Goal: Information Seeking & Learning: Learn about a topic

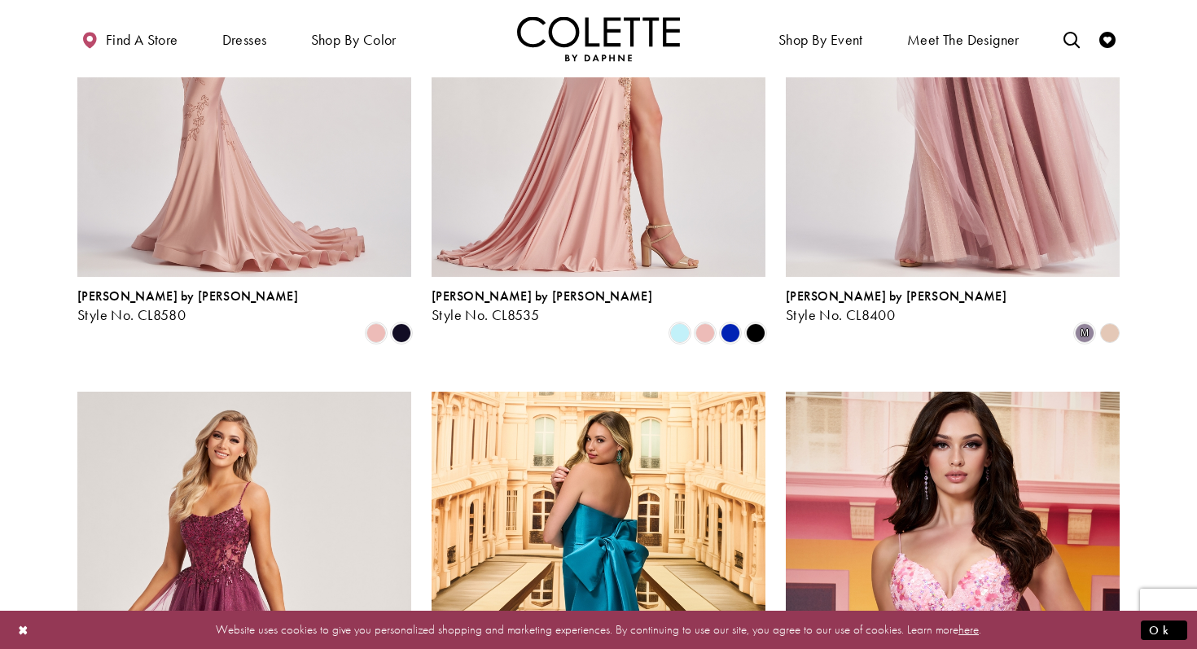
scroll to position [419, 0]
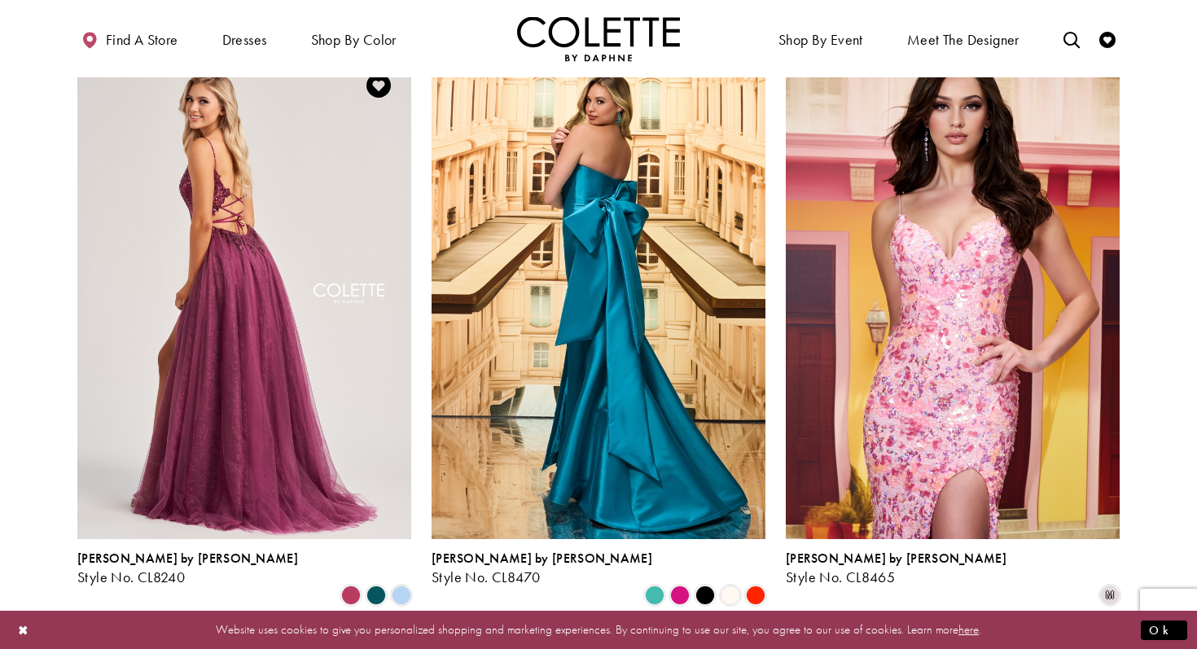
scroll to position [753, 0]
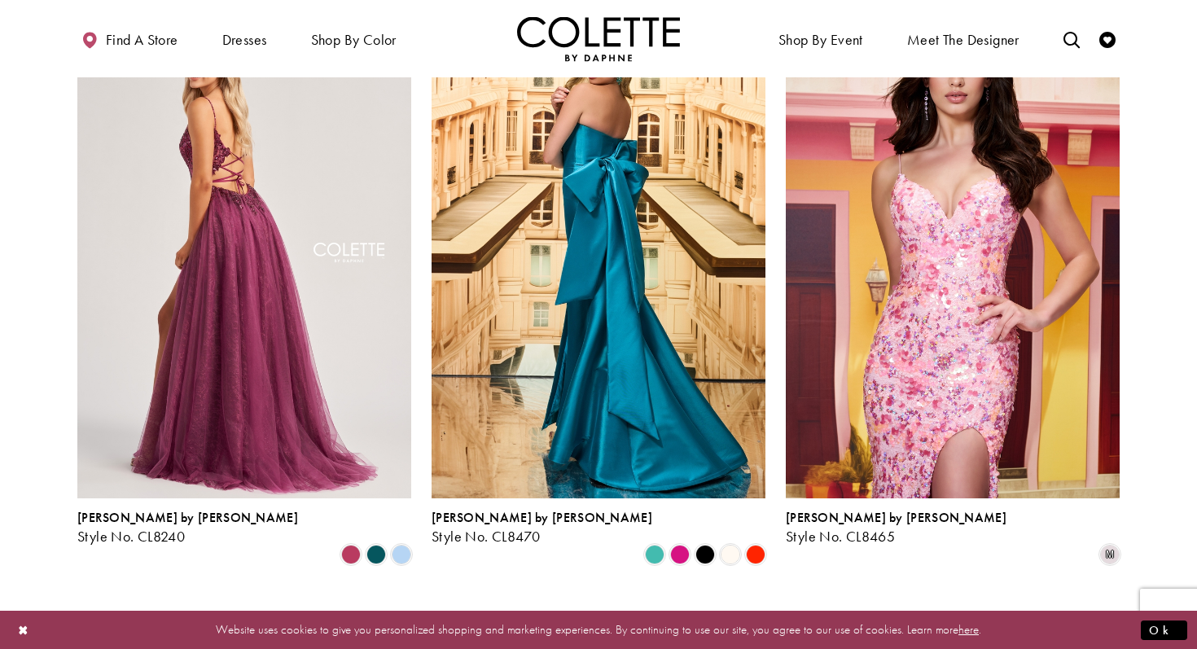
click at [219, 357] on img "Visit Colette by Daphne Style No. CL8240 Page" at bounding box center [244, 254] width 334 height 485
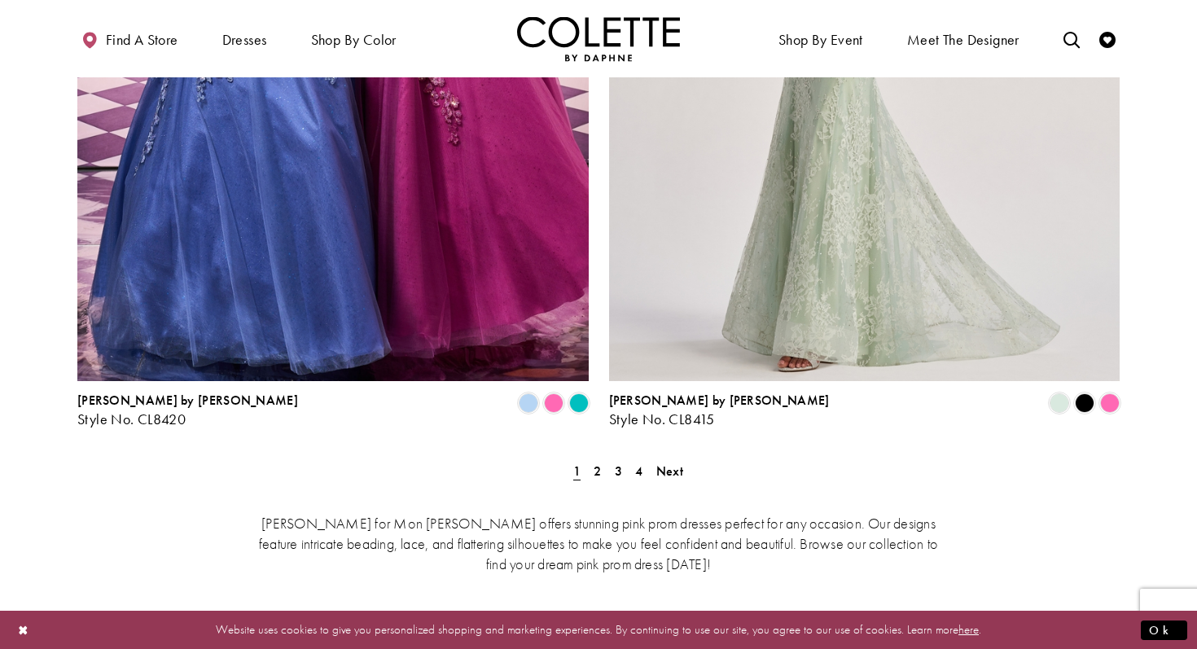
scroll to position [2971, 0]
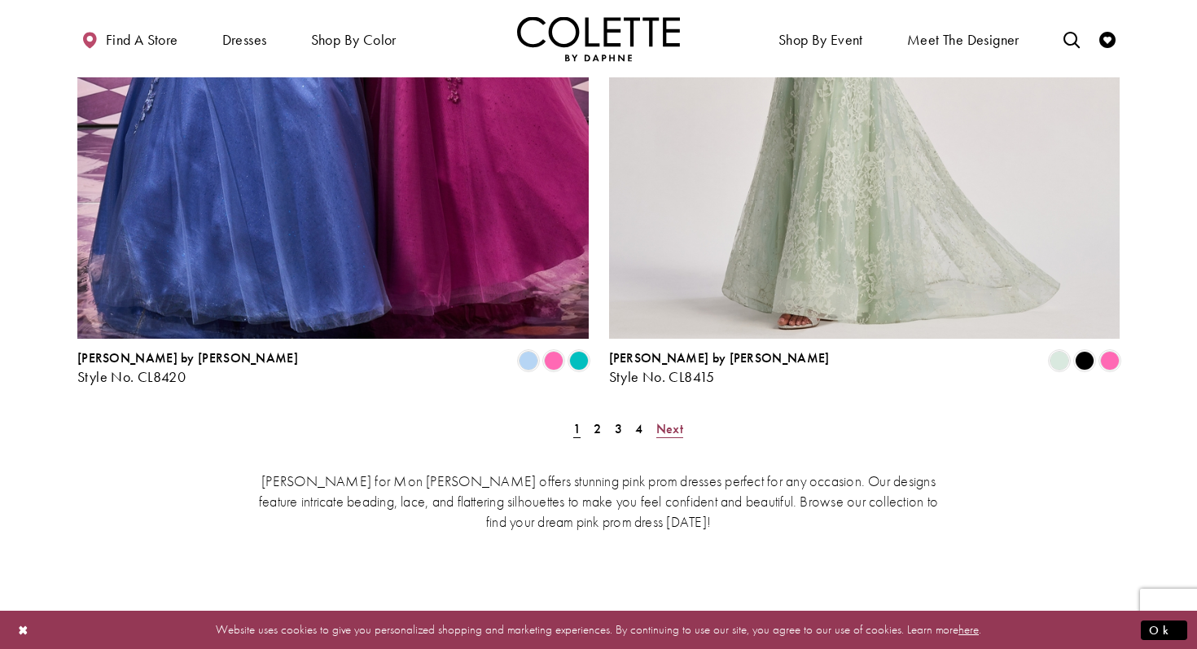
click at [665, 420] on span "Next" at bounding box center [669, 428] width 27 height 17
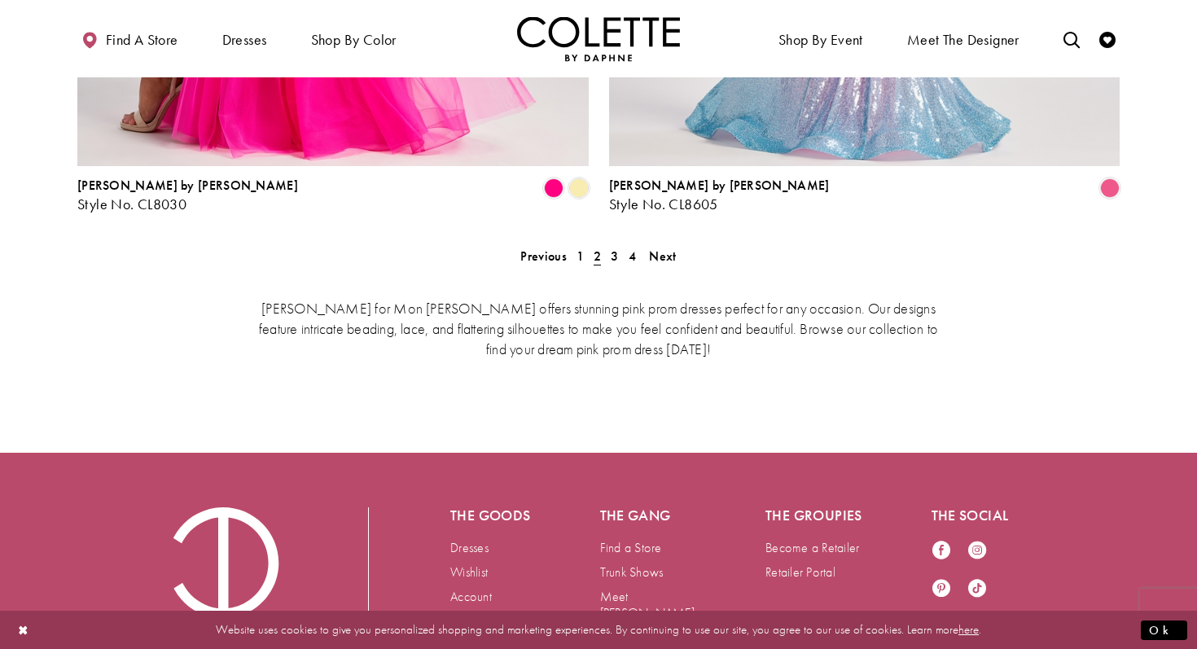
scroll to position [3153, 0]
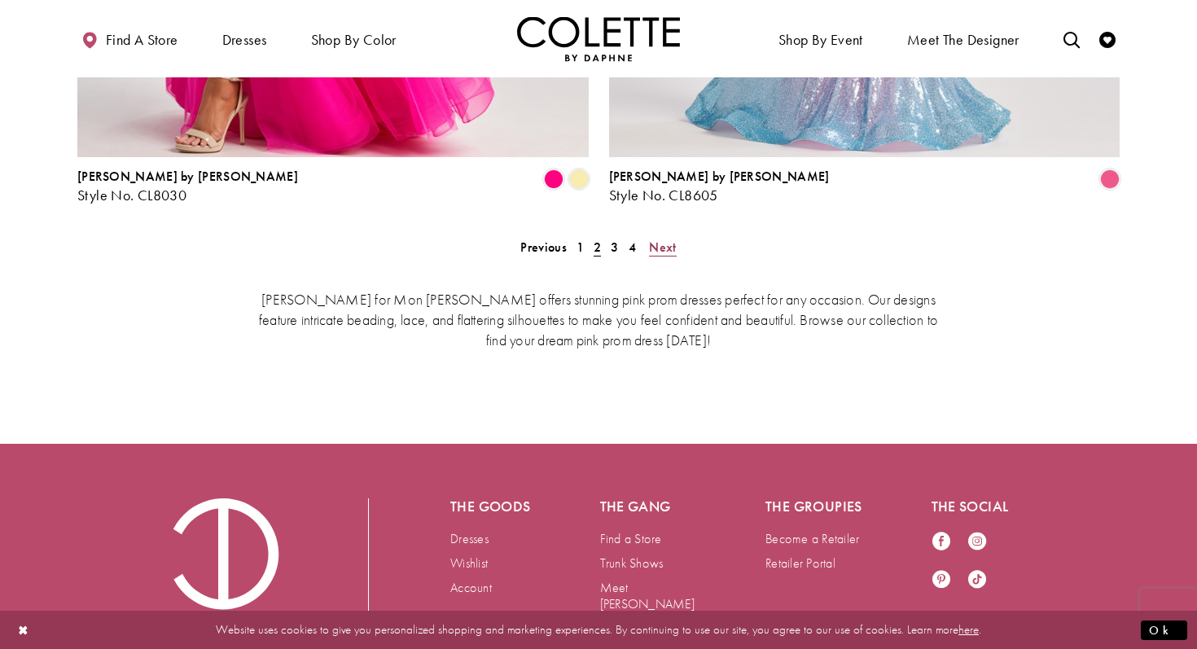
click at [664, 239] on span "Next" at bounding box center [662, 247] width 27 height 17
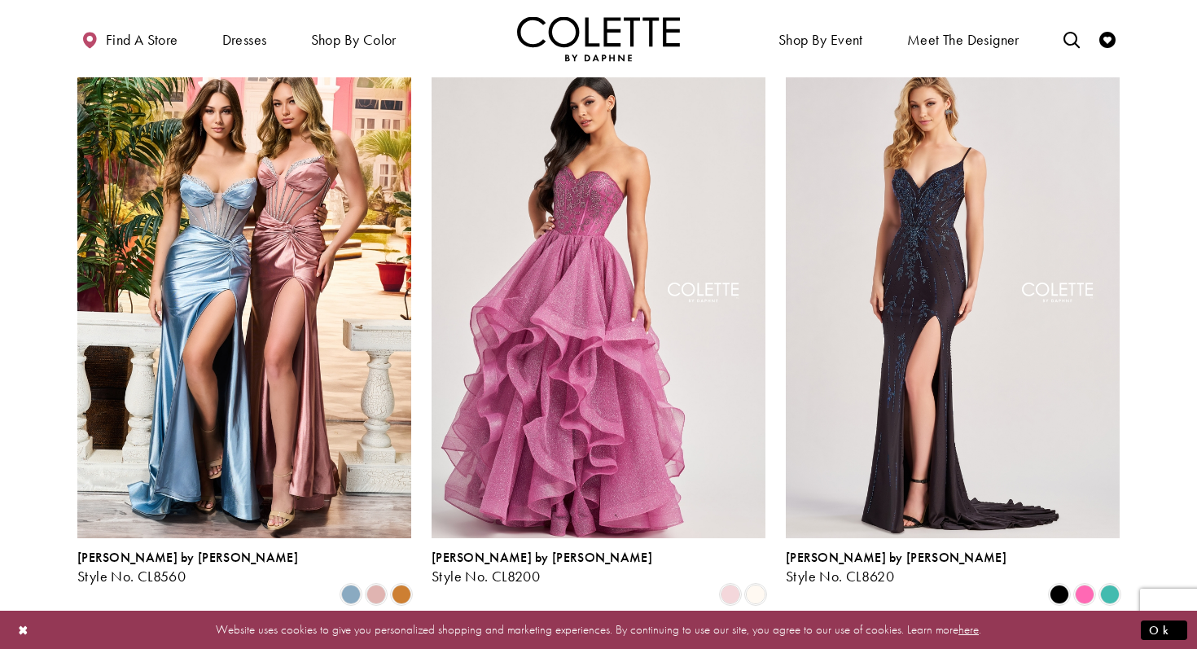
scroll to position [714, 0]
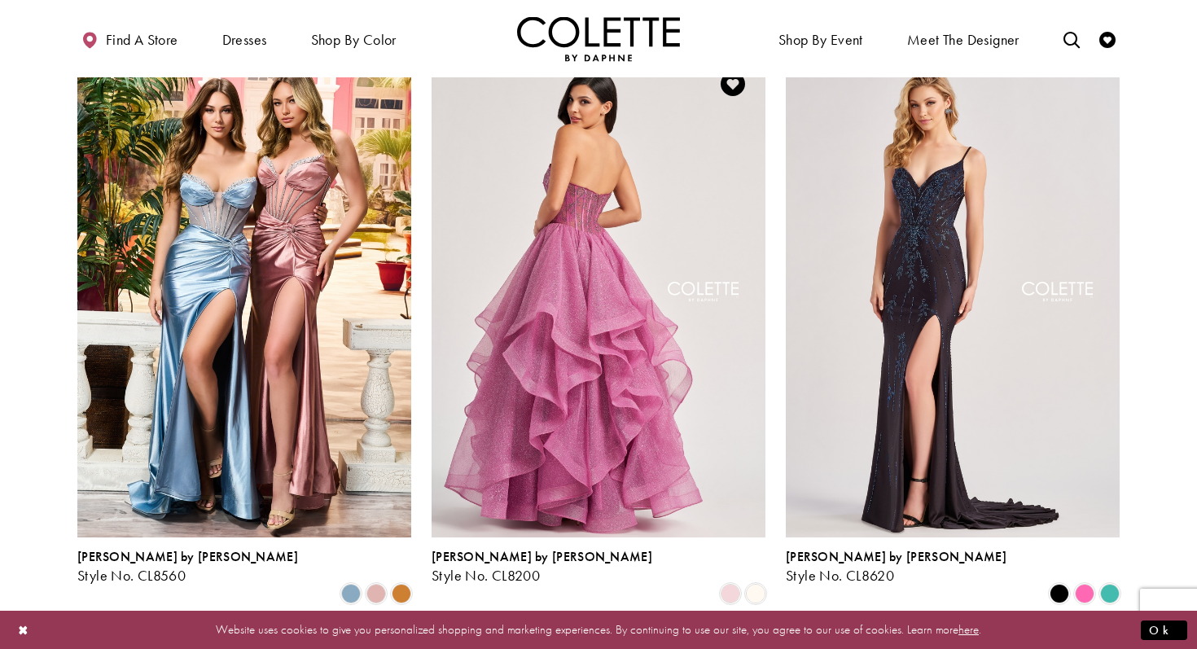
click at [589, 190] on img "Visit Colette by Daphne Style No. CL8200 Page" at bounding box center [599, 293] width 334 height 485
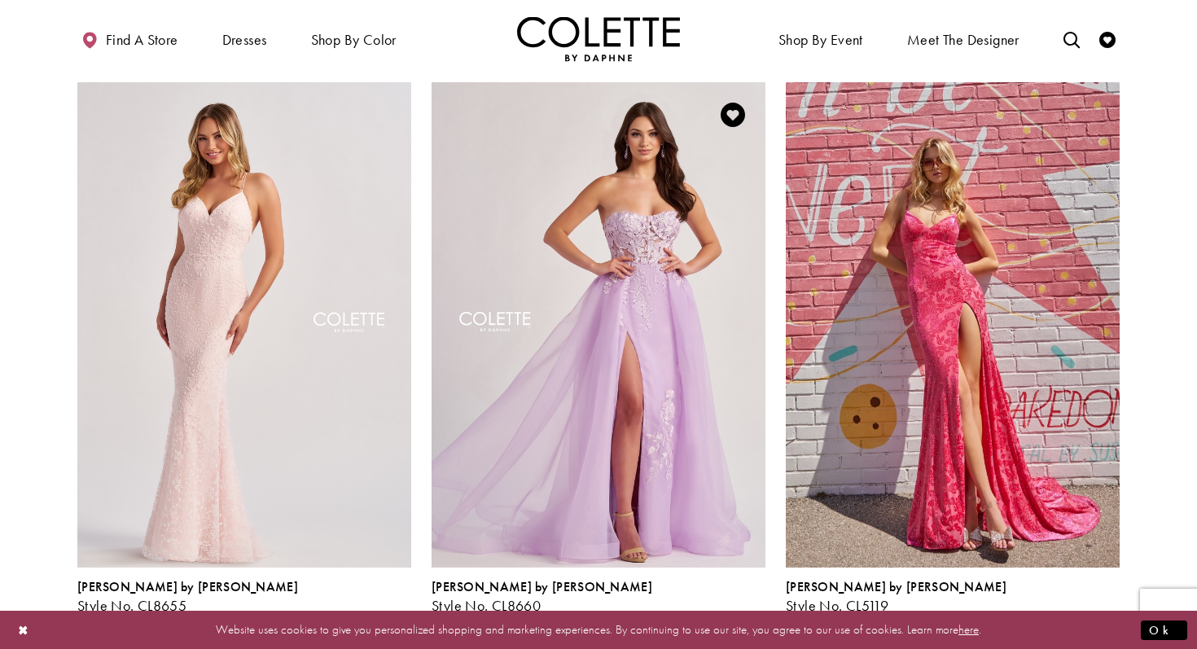
scroll to position [1270, 0]
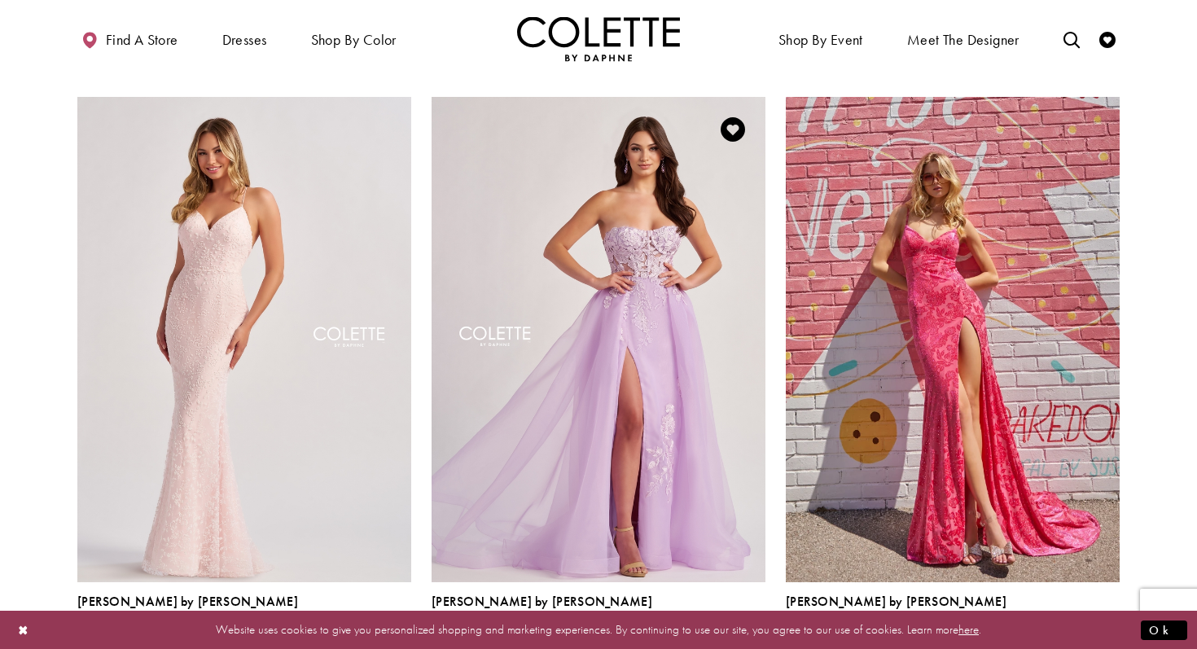
click at [629, 238] on img "Visit Colette by Daphne Style No. CL8660 Page" at bounding box center [599, 339] width 334 height 485
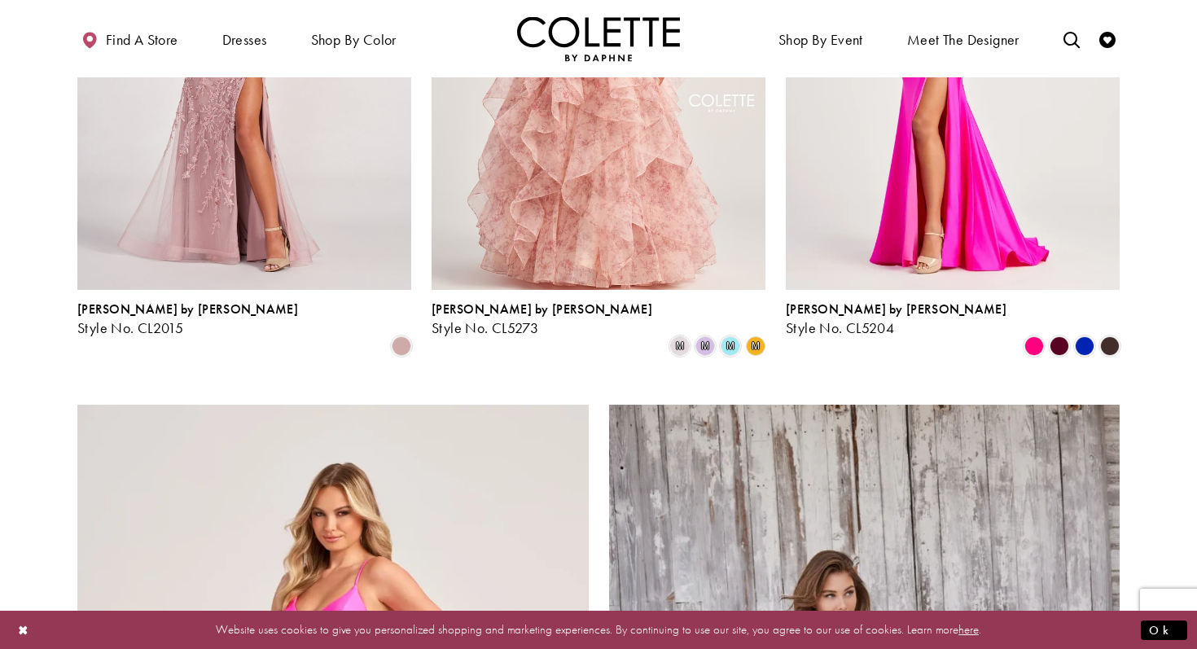
scroll to position [2593, 0]
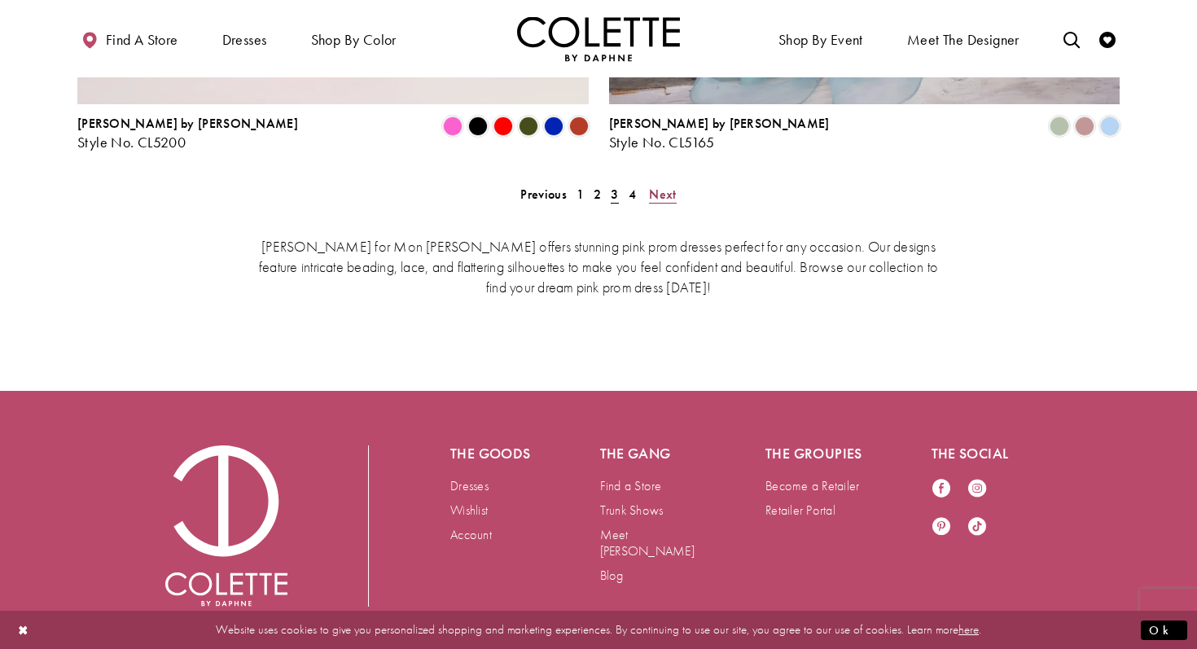
click at [661, 186] on span "Next" at bounding box center [662, 194] width 27 height 17
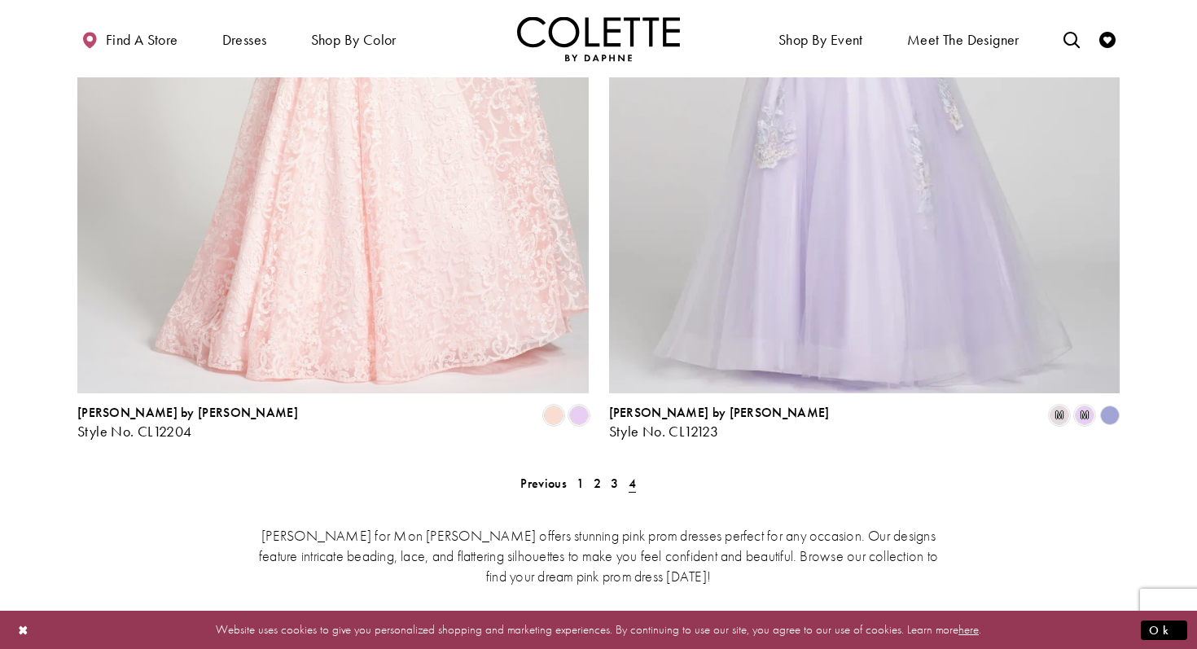
scroll to position [2890, 0]
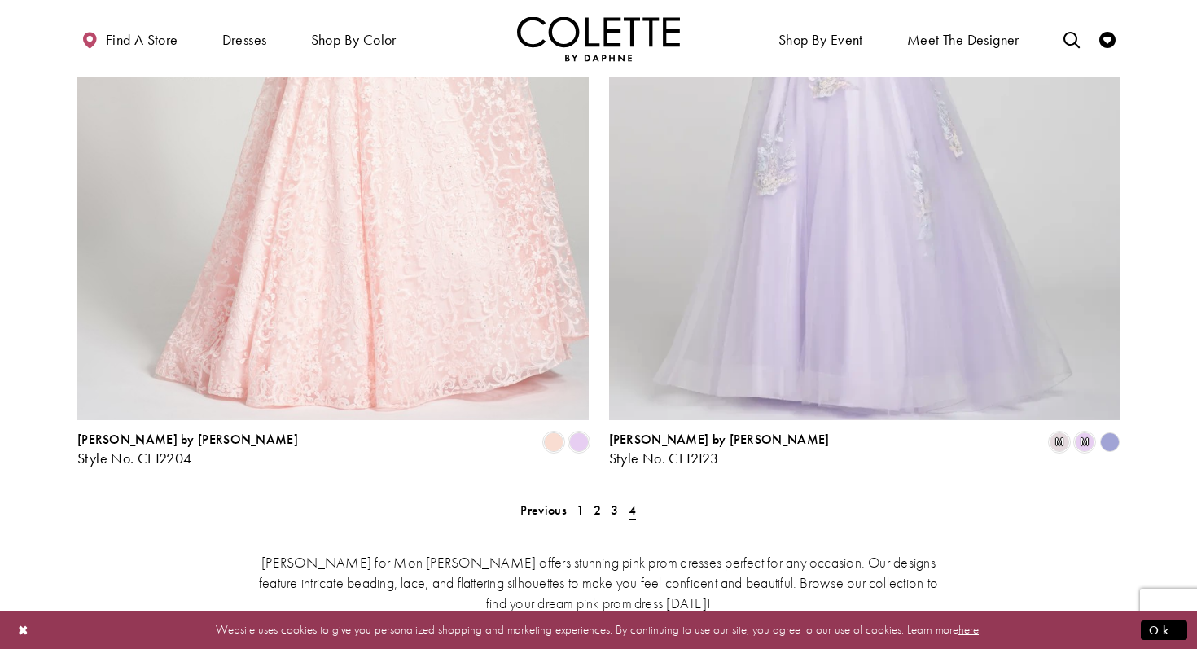
click at [892, 237] on img "Visit Colette by Daphne Style No. CL12123 Page" at bounding box center [864, 48] width 511 height 743
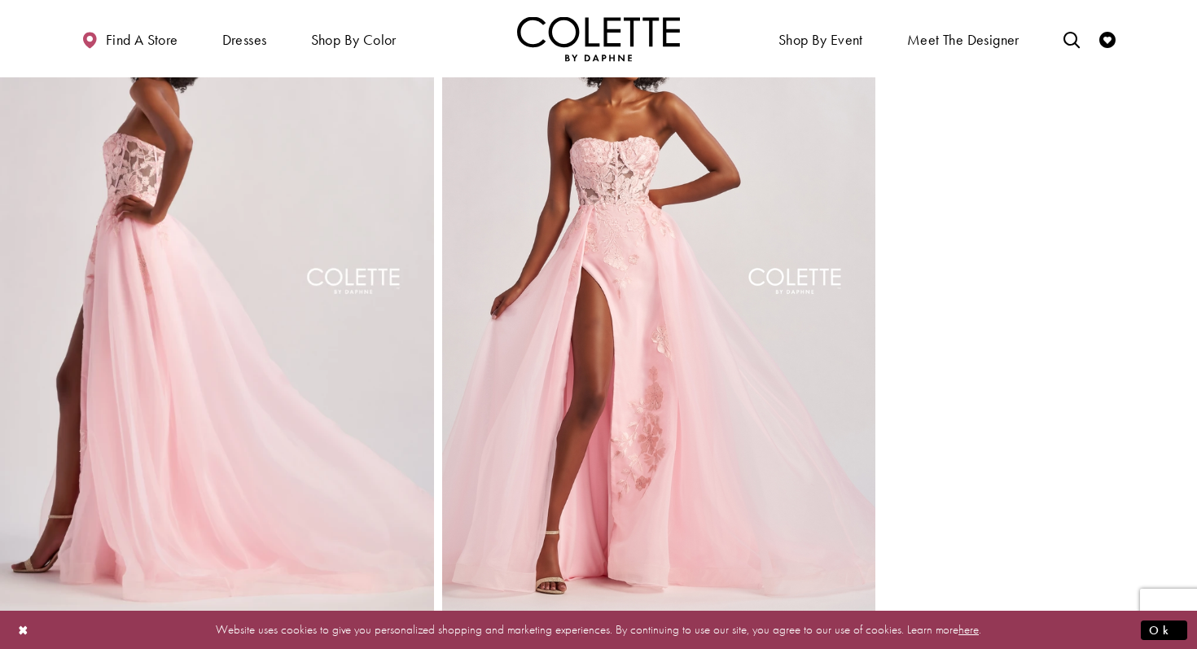
scroll to position [851, 0]
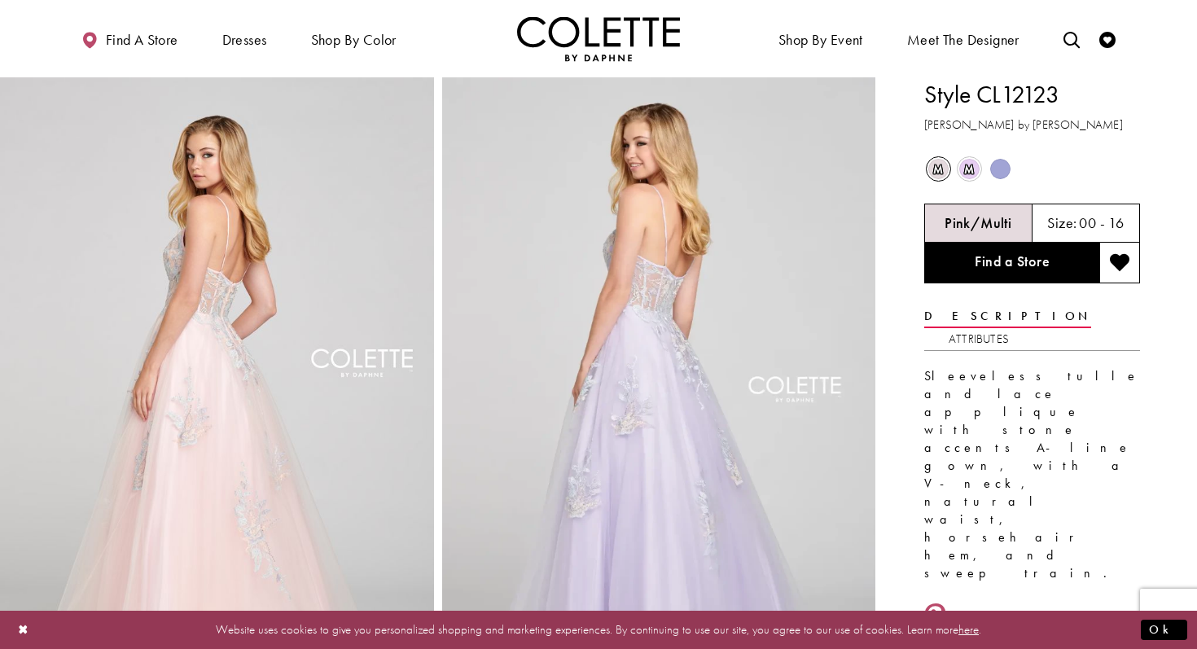
click at [965, 168] on span "m" at bounding box center [969, 169] width 20 height 20
